Goal: Complete application form: Complete application form

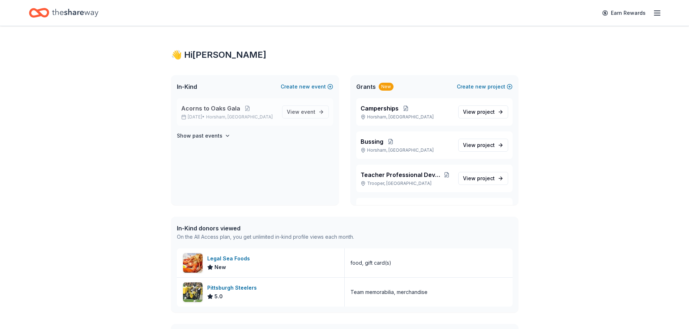
click at [192, 106] on span "Acorns to Oaks Gala" at bounding box center [210, 108] width 59 height 9
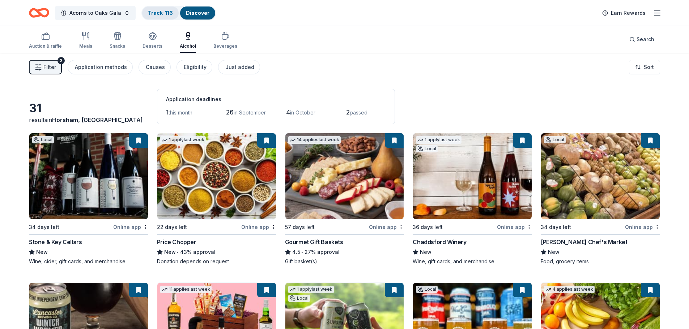
click at [151, 13] on link "Track · 116" at bounding box center [160, 13] width 25 height 6
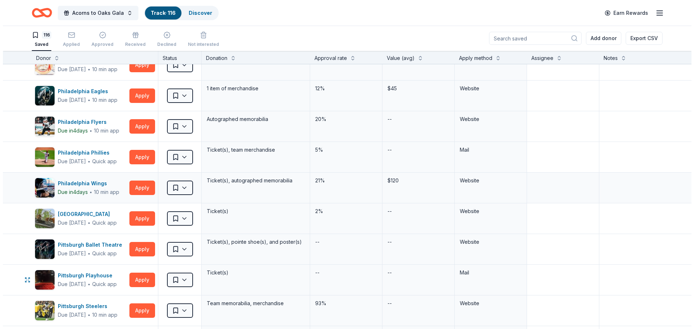
scroll to position [2133, 0]
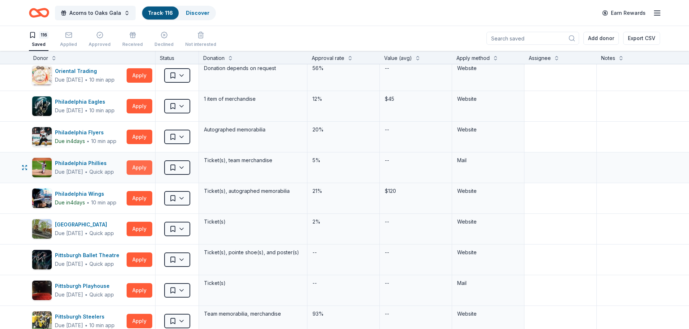
click at [139, 164] on button "Apply" at bounding box center [140, 167] width 26 height 14
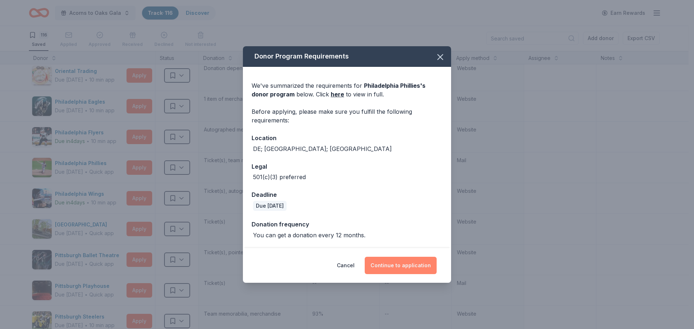
click at [388, 266] on button "Continue to application" at bounding box center [401, 265] width 72 height 17
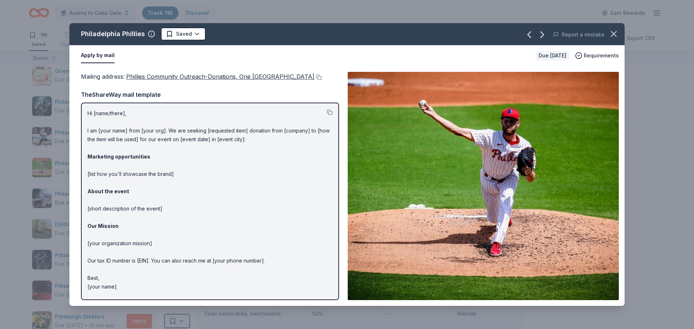
scroll to position [0, 0]
click at [614, 33] on icon "button" at bounding box center [614, 34] width 10 height 10
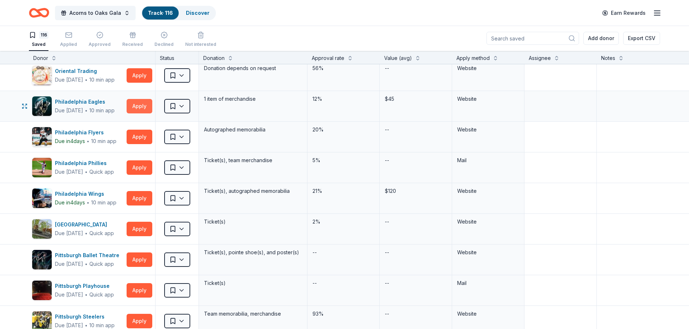
click at [141, 110] on button "Apply" at bounding box center [140, 106] width 26 height 14
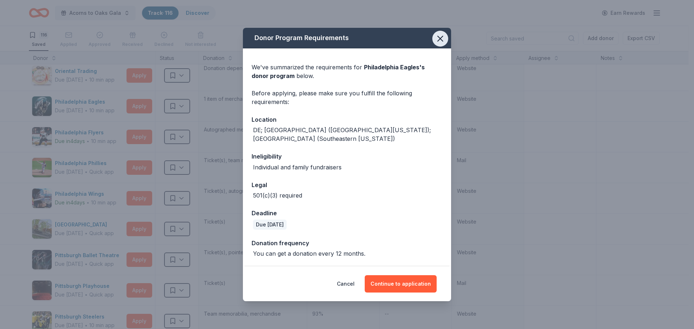
click at [441, 41] on icon "button" at bounding box center [440, 39] width 10 height 10
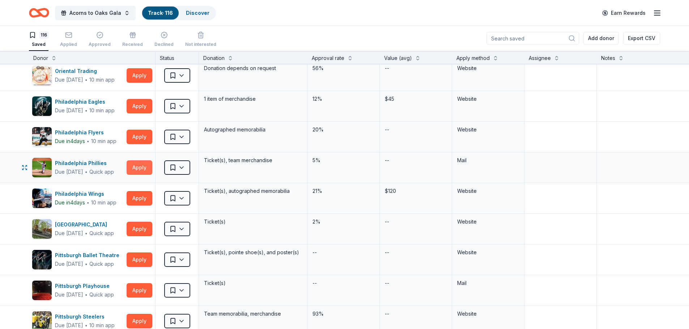
click at [137, 170] on button "Apply" at bounding box center [140, 167] width 26 height 14
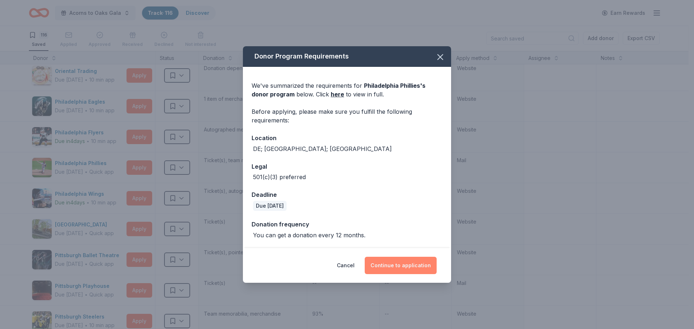
click at [403, 273] on button "Continue to application" at bounding box center [401, 265] width 72 height 17
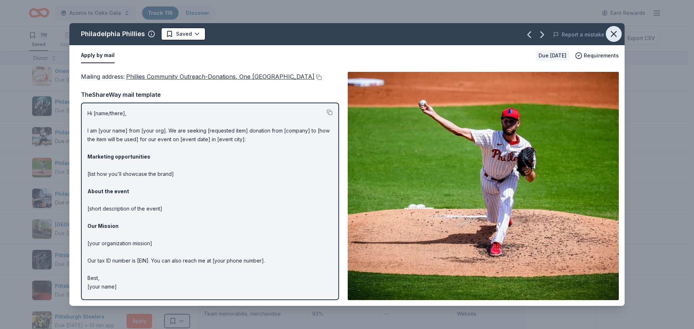
click at [617, 37] on icon "button" at bounding box center [614, 34] width 10 height 10
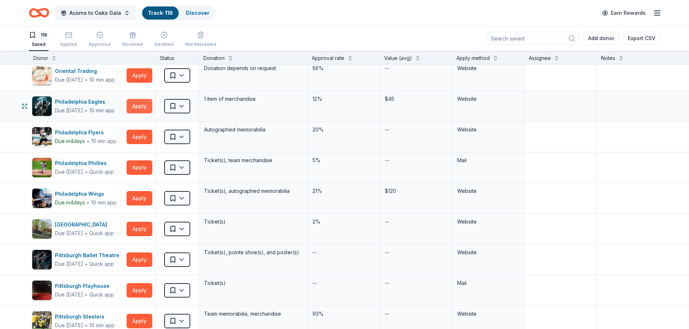
click at [134, 106] on button "Apply" at bounding box center [140, 106] width 26 height 14
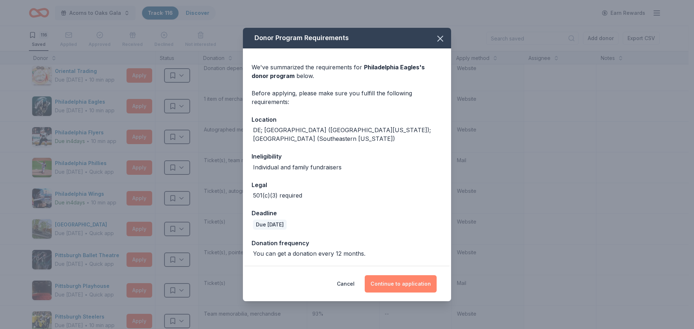
click at [414, 275] on button "Continue to application" at bounding box center [401, 283] width 72 height 17
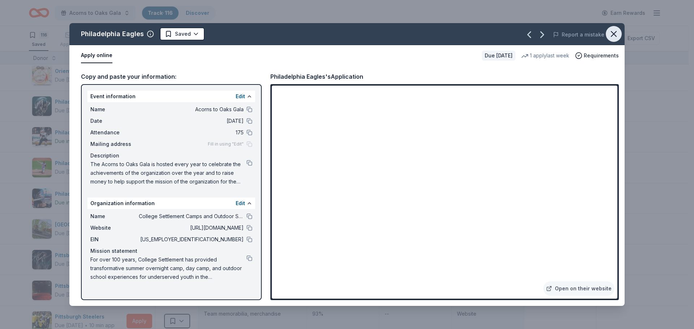
click at [618, 34] on button "button" at bounding box center [614, 34] width 16 height 16
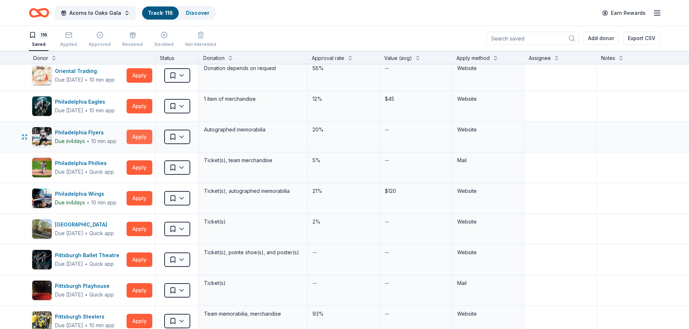
click at [138, 133] on button "Apply" at bounding box center [140, 137] width 26 height 14
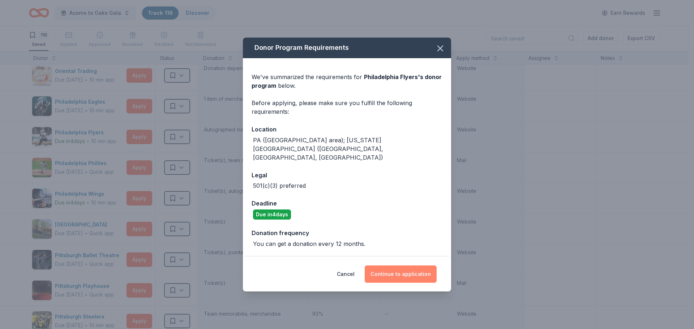
click at [399, 270] on button "Continue to application" at bounding box center [401, 274] width 72 height 17
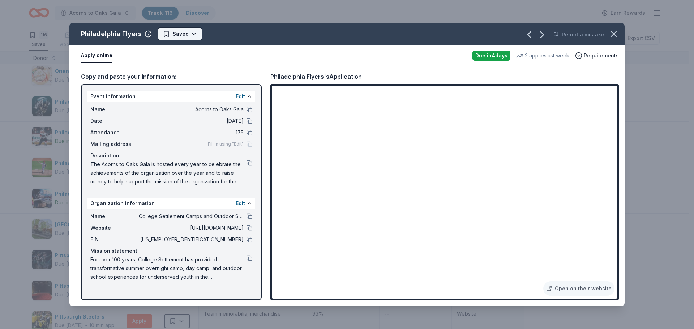
click at [189, 29] on html "Acorns to Oaks Gala Track · 116 Discover Earn Rewards 116 Saved Applied Approve…" at bounding box center [347, 164] width 694 height 329
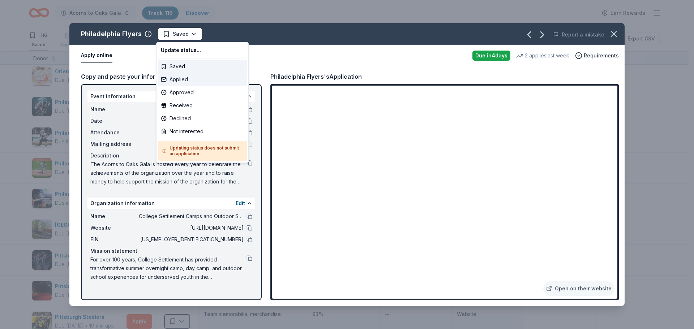
click at [186, 81] on div "Applied" at bounding box center [202, 79] width 89 height 13
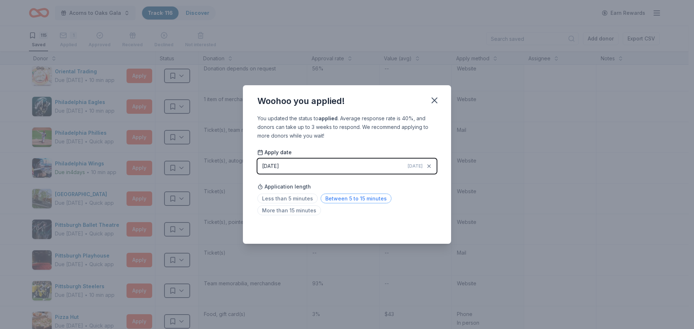
click at [346, 203] on span "Between 5 to 15 minutes" at bounding box center [356, 199] width 71 height 10
click at [432, 101] on icon "button" at bounding box center [434, 100] width 10 height 10
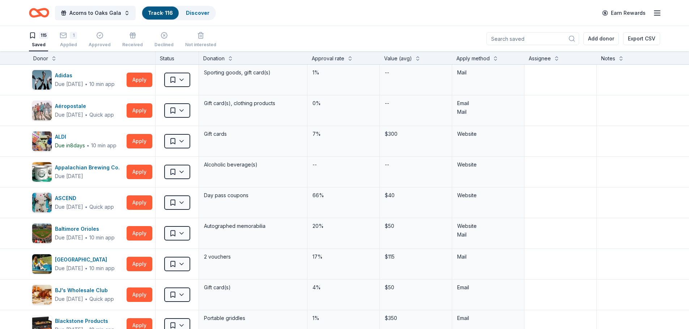
click at [46, 59] on div "Donor" at bounding box center [40, 58] width 15 height 9
click at [53, 62] on div "Donor" at bounding box center [91, 58] width 117 height 9
click at [54, 61] on button at bounding box center [54, 57] width 6 height 7
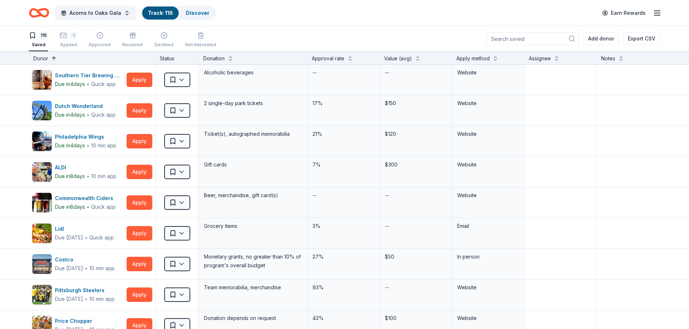
click at [52, 58] on button at bounding box center [54, 57] width 6 height 7
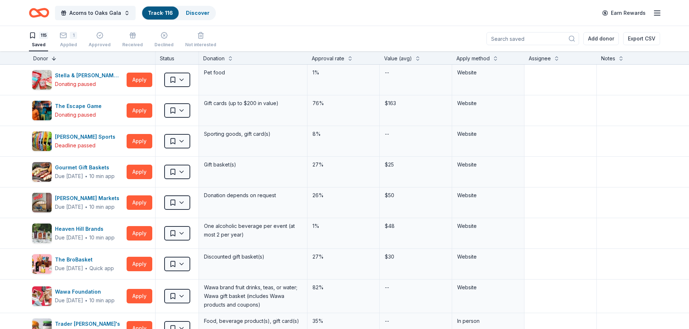
click at [55, 59] on button at bounding box center [54, 57] width 6 height 7
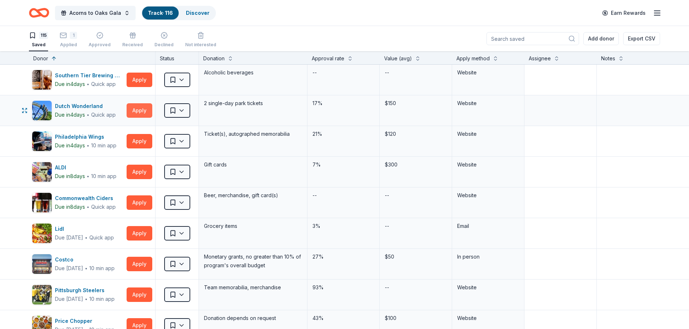
click at [129, 110] on button "Apply" at bounding box center [140, 110] width 26 height 14
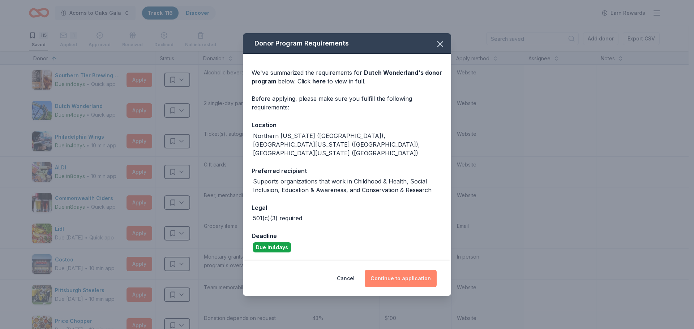
click at [410, 279] on button "Continue to application" at bounding box center [401, 278] width 72 height 17
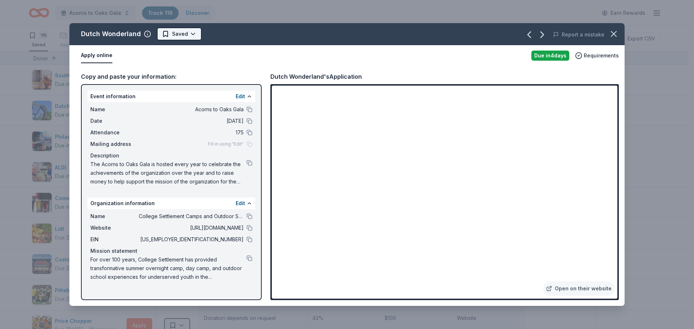
click at [193, 30] on html "Acorns to Oaks Gala Track · 116 Discover Earn Rewards 115 Saved 1 Applied Appro…" at bounding box center [347, 164] width 694 height 329
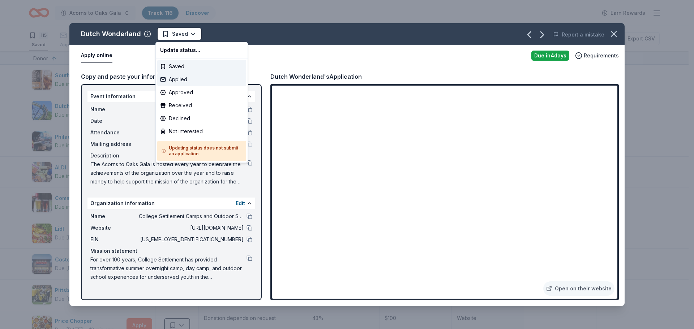
click at [197, 78] on div "Applied" at bounding box center [201, 79] width 89 height 13
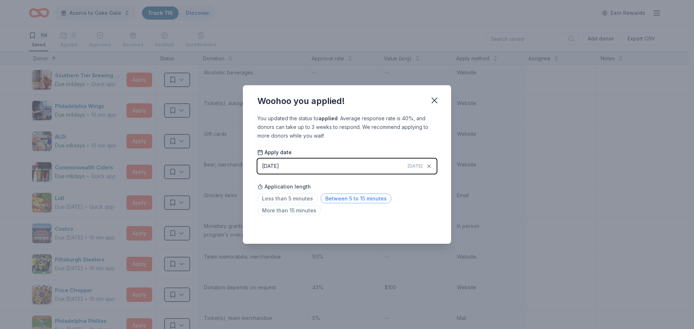
click at [332, 197] on span "Between 5 to 15 minutes" at bounding box center [356, 199] width 71 height 10
click at [436, 102] on icon "button" at bounding box center [434, 100] width 5 height 5
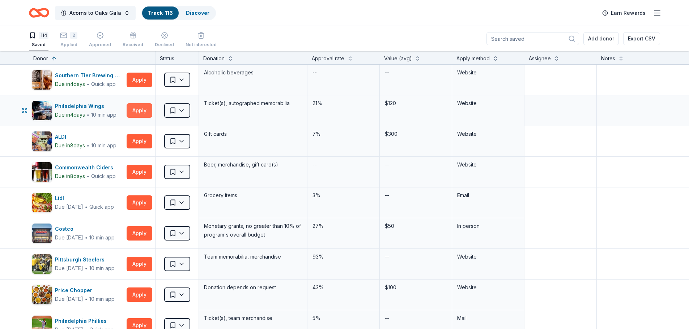
click at [138, 104] on button "Apply" at bounding box center [140, 110] width 26 height 14
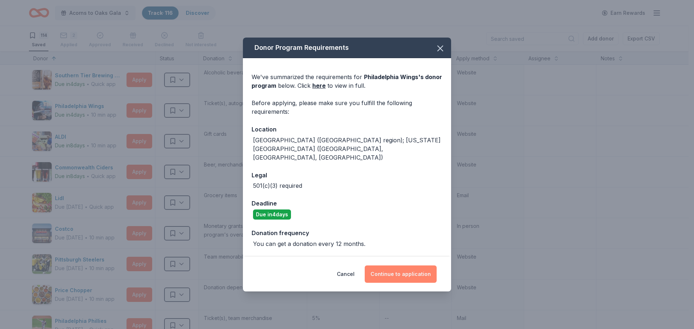
click at [395, 267] on button "Continue to application" at bounding box center [401, 274] width 72 height 17
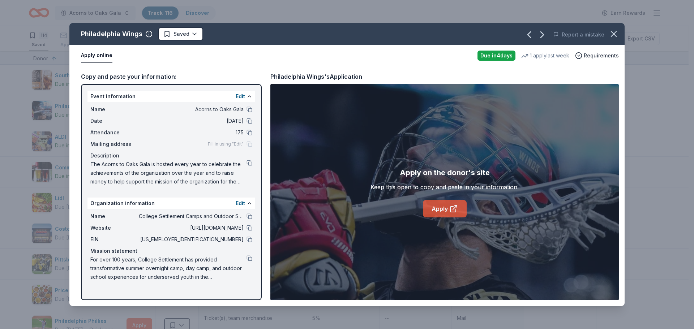
click at [455, 205] on icon at bounding box center [453, 209] width 9 height 9
click at [237, 183] on span "The Acorns to Oaks Gala is hosted every year to celebrate the achievements of t…" at bounding box center [168, 173] width 156 height 26
click at [251, 258] on button at bounding box center [250, 259] width 6 height 6
click at [248, 162] on button at bounding box center [250, 163] width 6 height 6
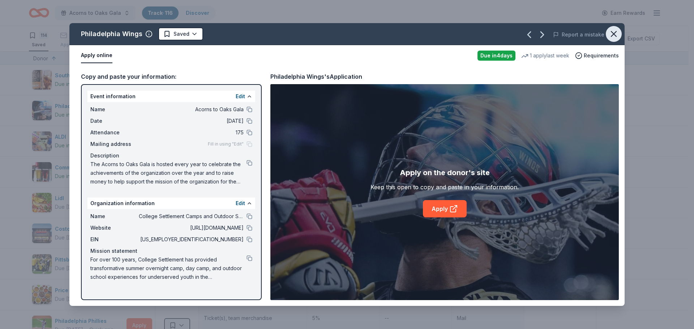
click at [613, 36] on icon "button" at bounding box center [614, 34] width 10 height 10
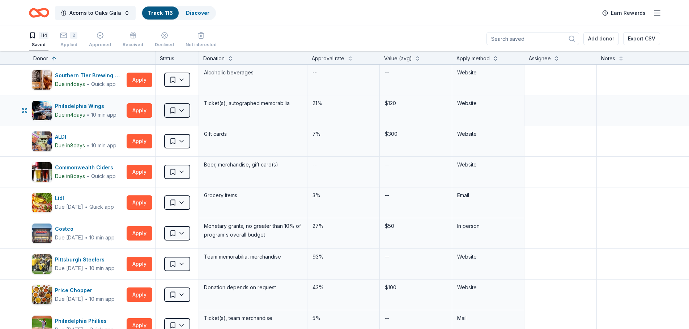
click at [188, 109] on html "Acorns to Oaks Gala Track · 116 Discover Earn Rewards 114 Saved 2 Applied Appro…" at bounding box center [344, 164] width 689 height 329
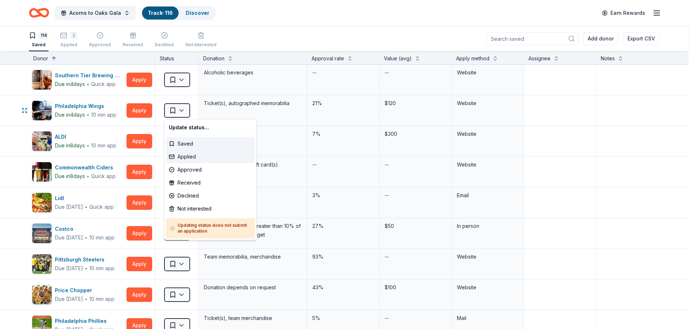
click at [191, 158] on div "Applied" at bounding box center [210, 156] width 89 height 13
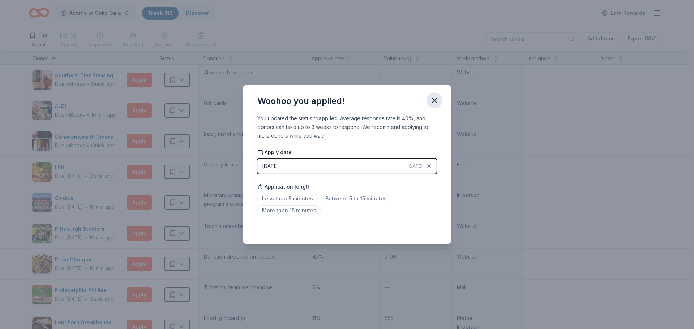
click at [436, 96] on icon "button" at bounding box center [434, 100] width 10 height 10
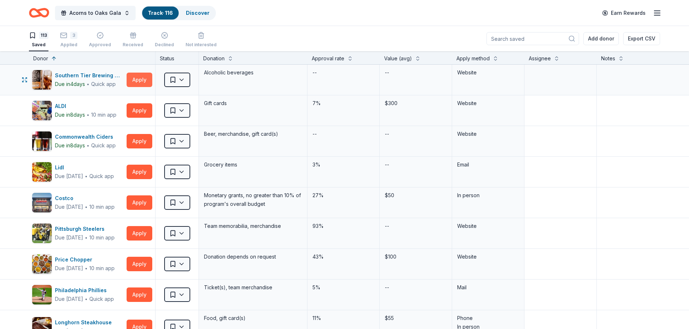
click at [146, 81] on button "Apply" at bounding box center [140, 80] width 26 height 14
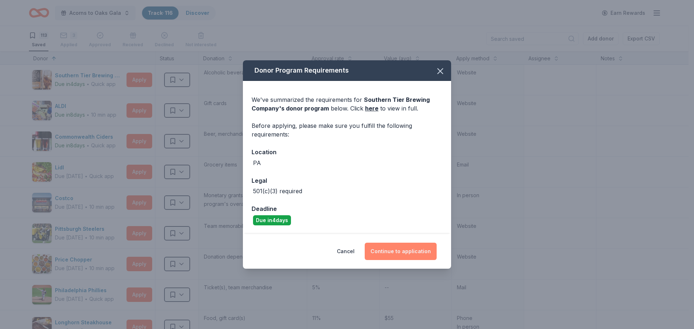
click at [382, 254] on button "Continue to application" at bounding box center [401, 251] width 72 height 17
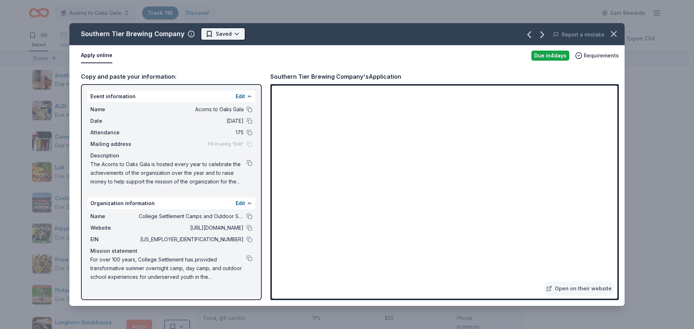
click at [234, 33] on html "Acorns to Oaks Gala Track · 116 Discover Earn Rewards 113 Saved 3 Applied Appro…" at bounding box center [347, 164] width 694 height 329
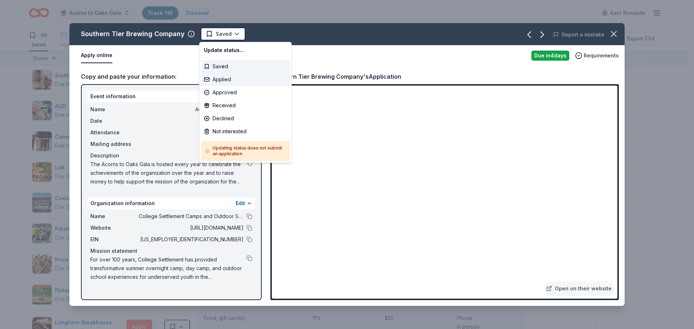
click at [234, 76] on div "Applied" at bounding box center [245, 79] width 89 height 13
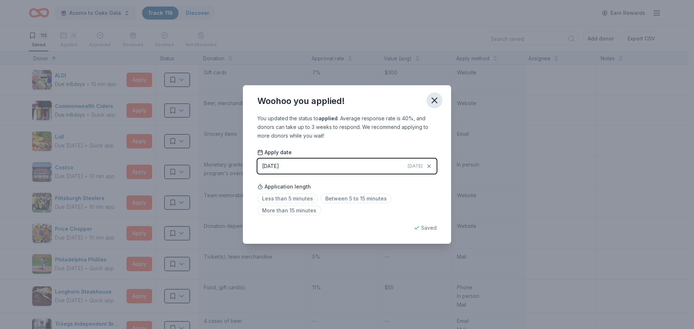
click at [432, 103] on icon "button" at bounding box center [434, 100] width 5 height 5
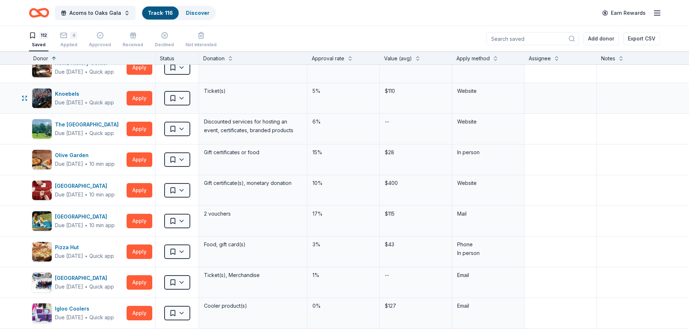
scroll to position [1735, 0]
